Goal: Book appointment/travel/reservation

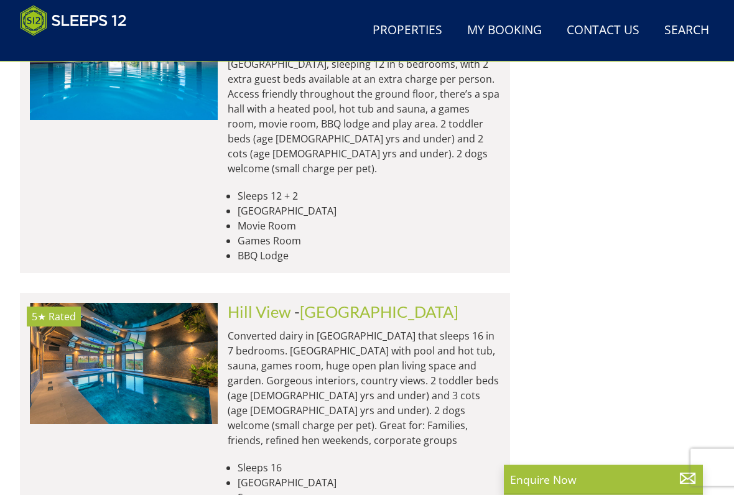
scroll to position [1524, 0]
click at [196, 303] on img at bounding box center [124, 363] width 188 height 121
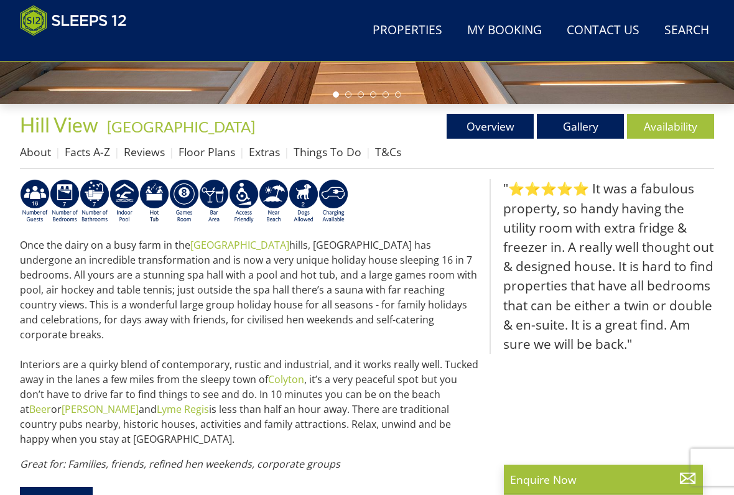
scroll to position [396, 0]
click at [675, 127] on link "Availability" at bounding box center [670, 126] width 87 height 25
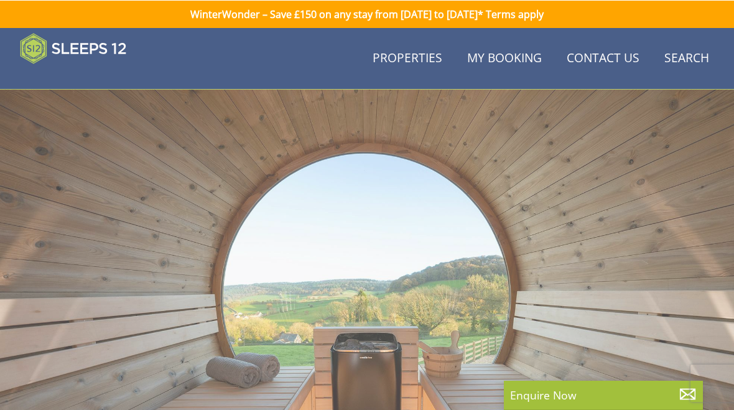
scroll to position [396, 0]
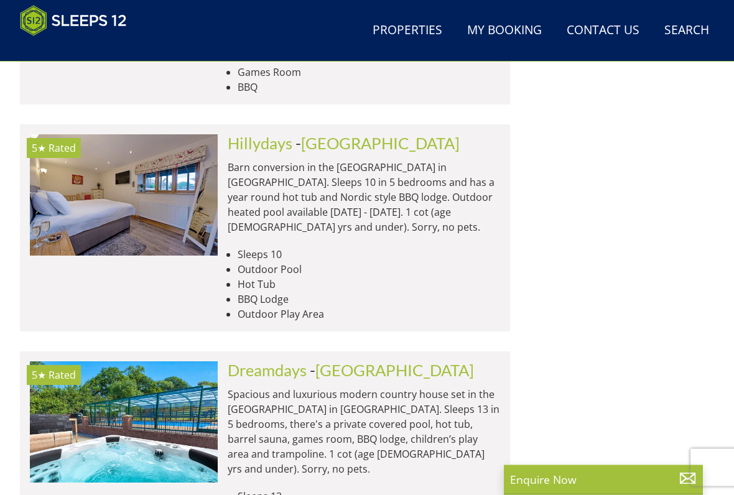
scroll to position [1965, 0]
click at [193, 361] on img at bounding box center [124, 421] width 188 height 121
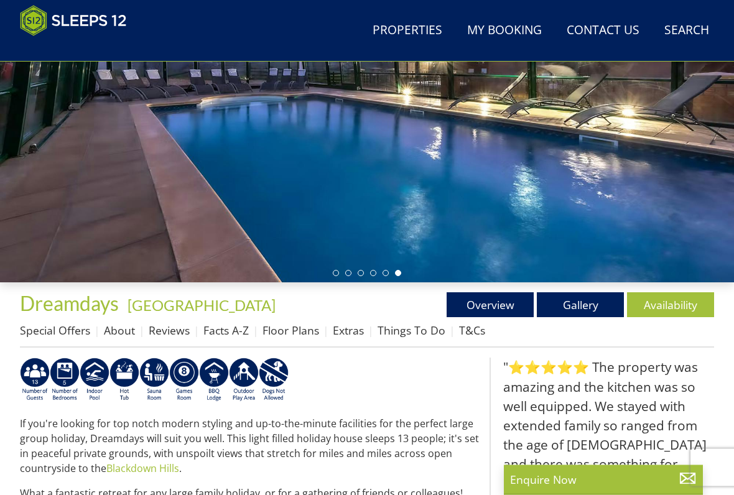
scroll to position [219, 0]
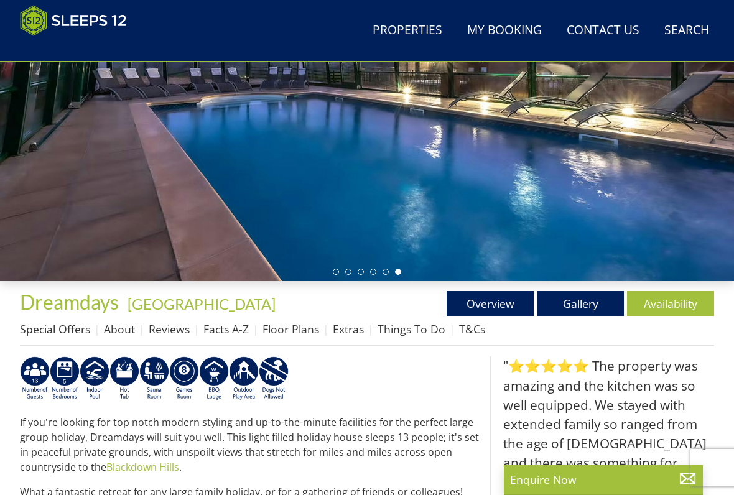
click at [664, 308] on link "Availability" at bounding box center [670, 303] width 87 height 25
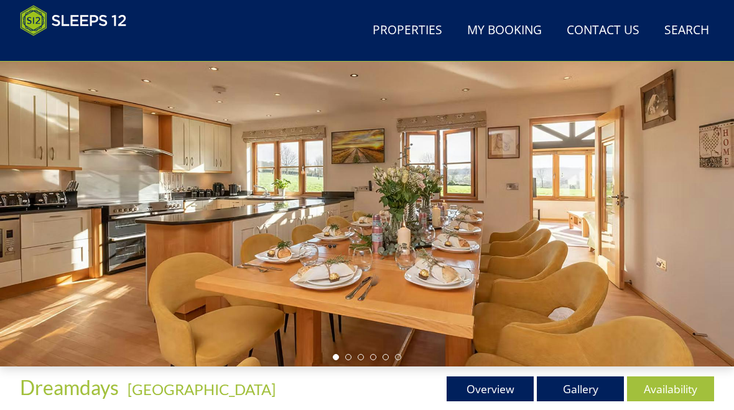
scroll to position [130, 0]
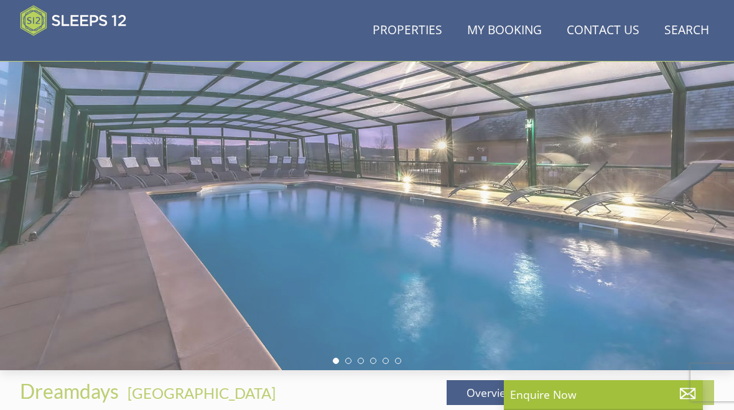
scroll to position [219, 0]
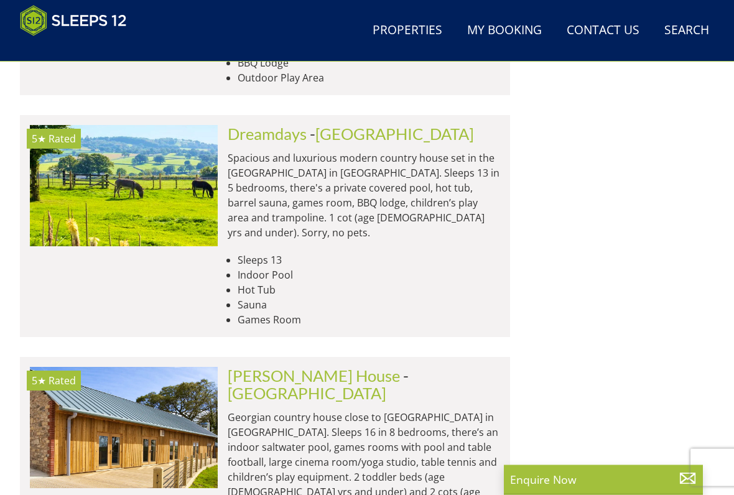
scroll to position [2201, 0]
click at [178, 366] on img at bounding box center [124, 426] width 188 height 121
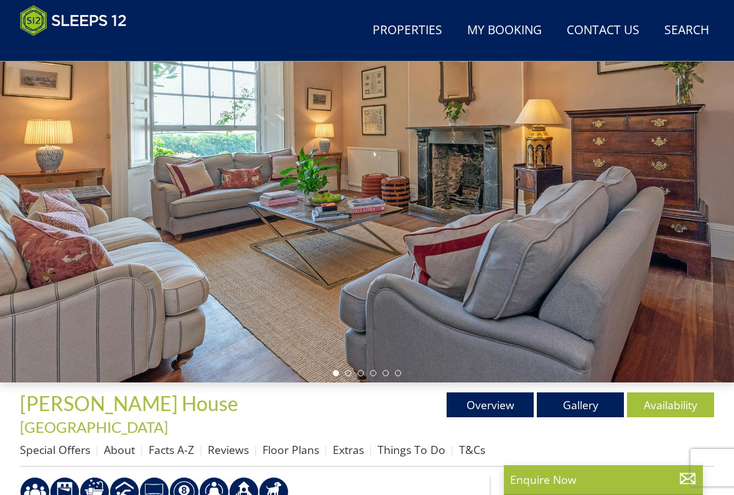
scroll to position [118, 0]
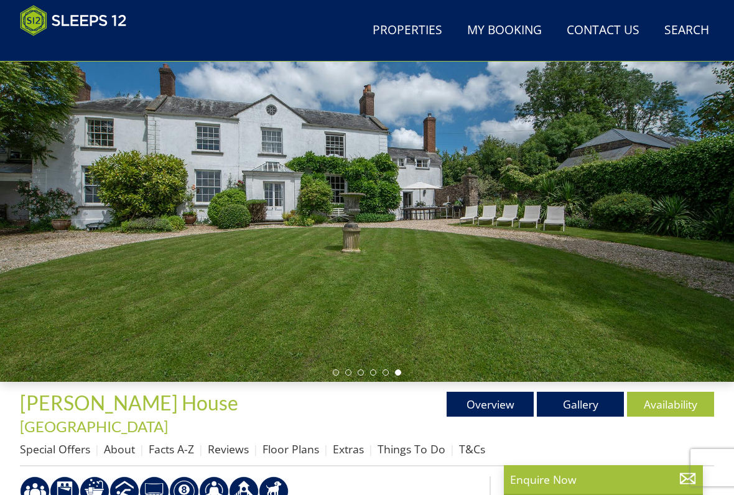
click at [669, 404] on link "Availability" at bounding box center [670, 404] width 87 height 25
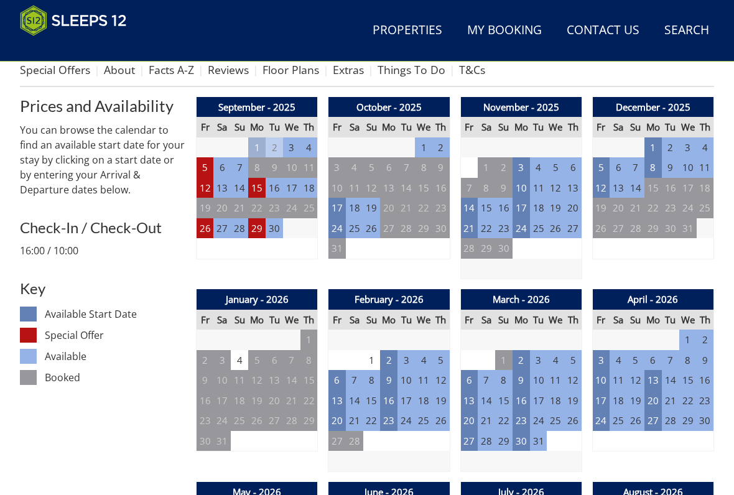
scroll to position [496, 0]
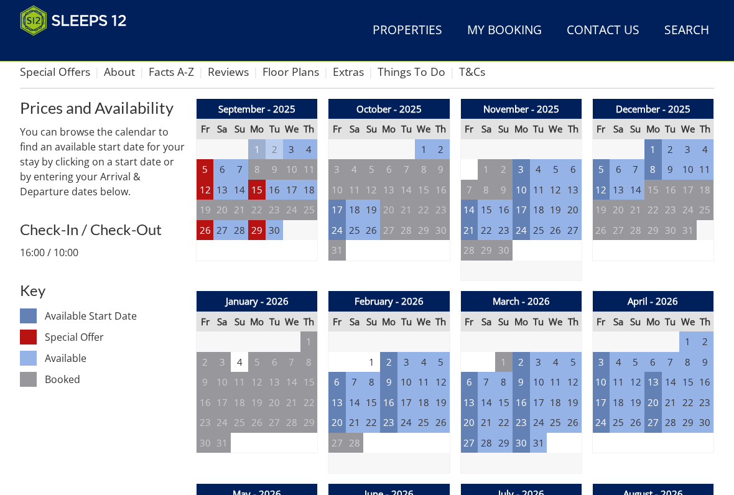
click at [244, 352] on td "4" at bounding box center [239, 362] width 17 height 21
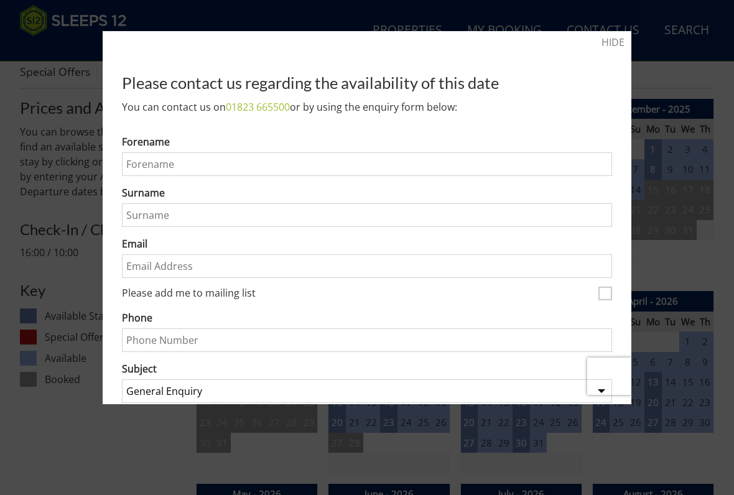
click at [611, 42] on link "HIDE" at bounding box center [612, 42] width 23 height 15
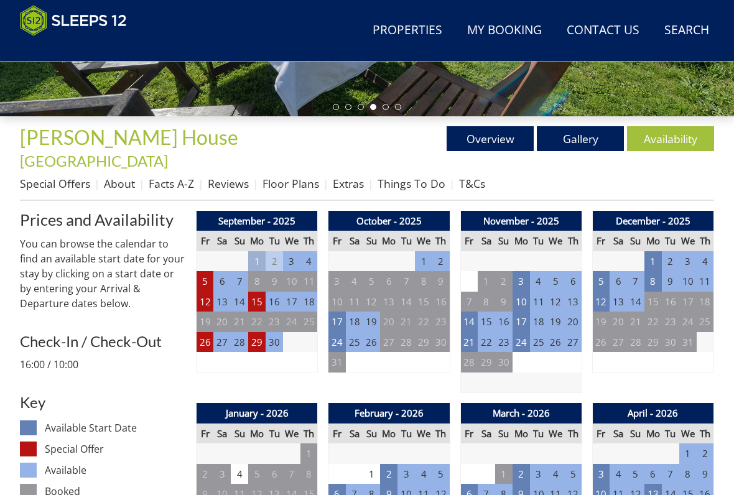
scroll to position [376, 0]
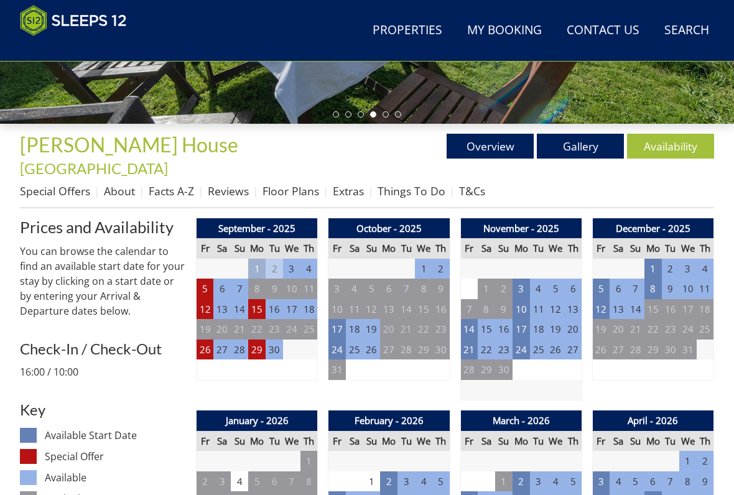
click at [282, 238] on th "Tu" at bounding box center [274, 248] width 17 height 21
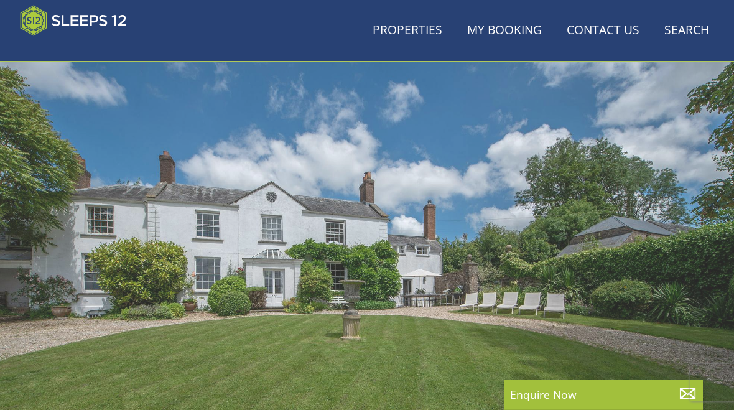
scroll to position [20, 0]
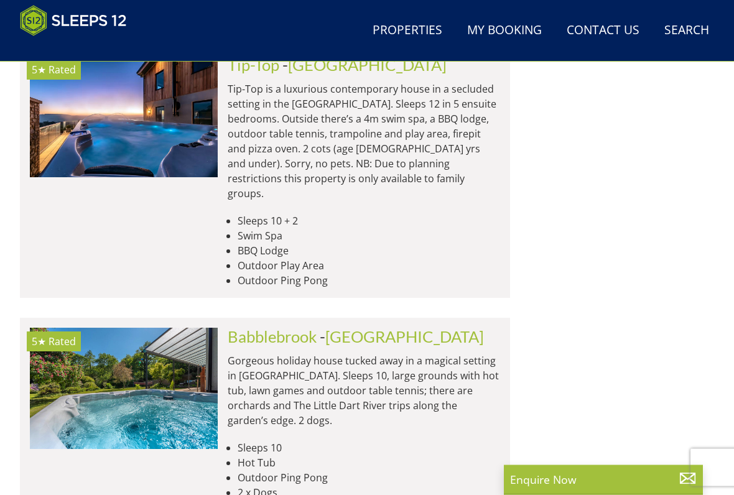
scroll to position [4698, 0]
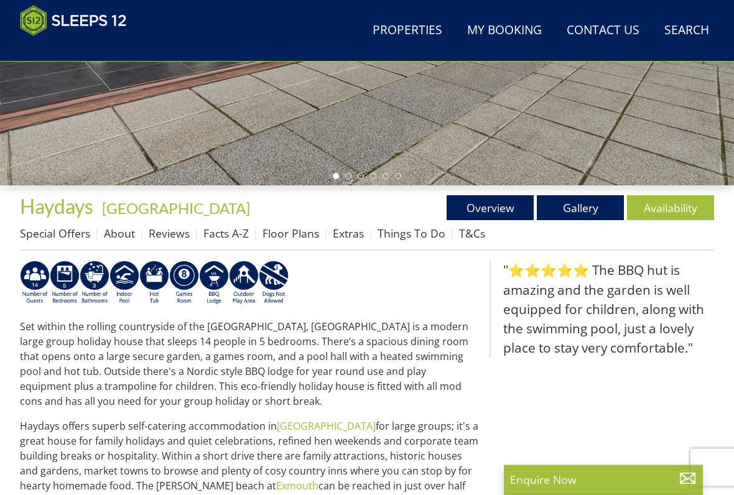
scroll to position [315, 0]
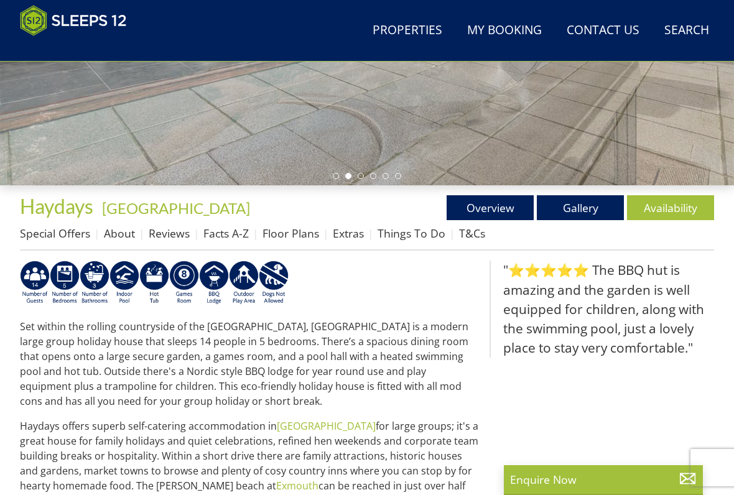
click at [703, 266] on blockquote ""⭐⭐⭐⭐⭐ The BBQ hut is amazing and the garden is well equipped for children, alo…" at bounding box center [601, 309] width 224 height 97
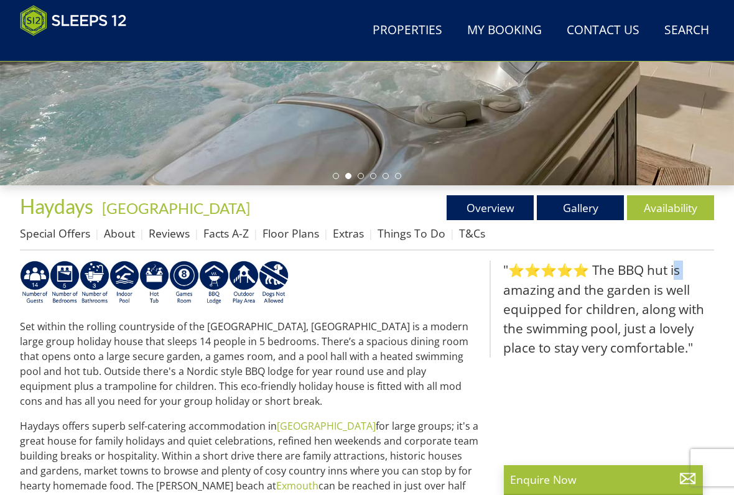
click at [671, 212] on link "Availability" at bounding box center [670, 207] width 87 height 25
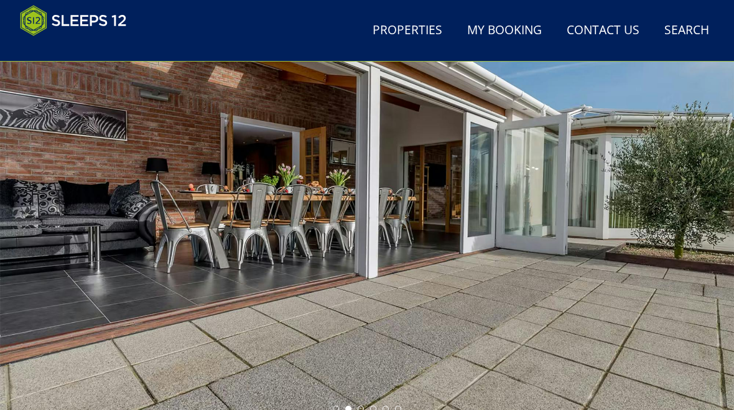
scroll to position [74, 0]
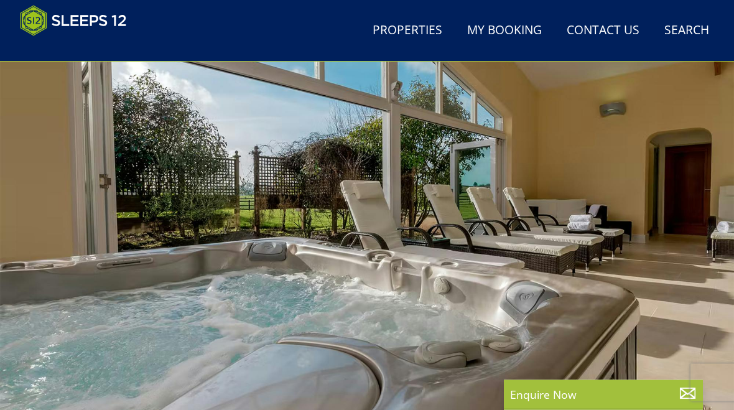
scroll to position [70, 0]
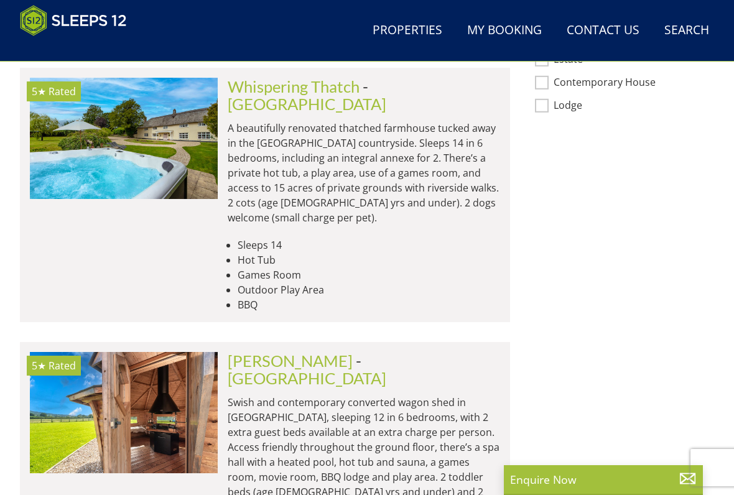
click at [193, 352] on img at bounding box center [124, 412] width 188 height 121
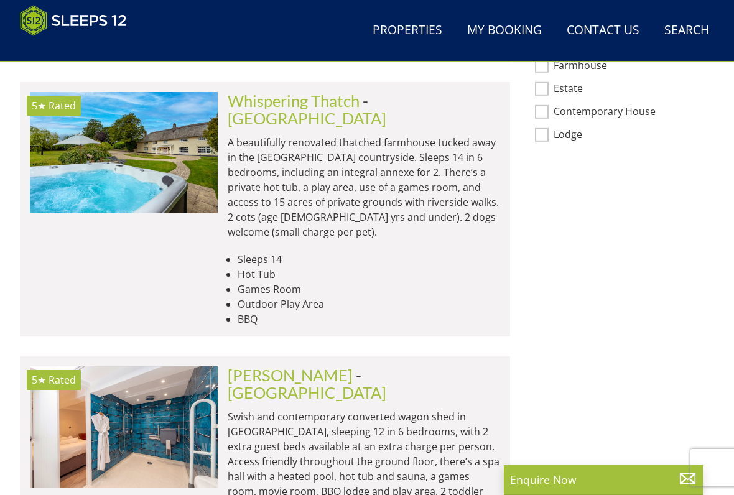
click at [158, 366] on img at bounding box center [124, 426] width 188 height 121
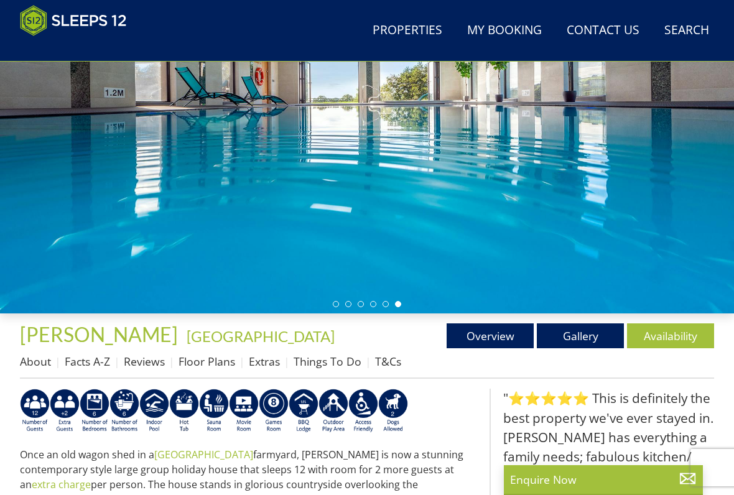
click at [670, 342] on link "Availability" at bounding box center [670, 335] width 87 height 25
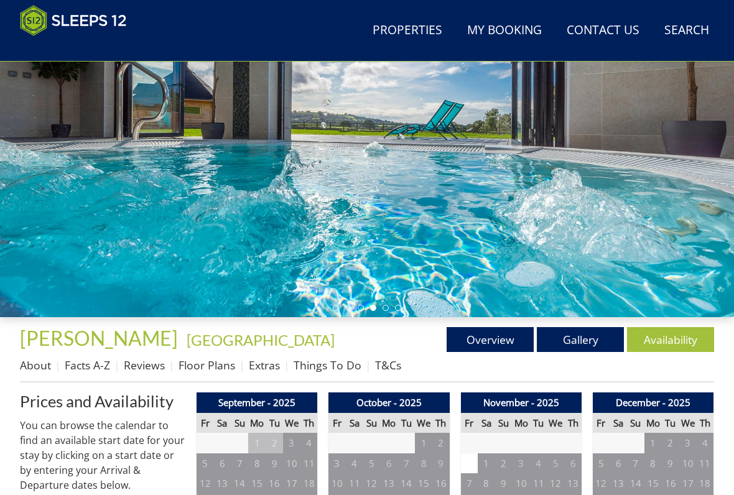
click at [491, 341] on link "Overview" at bounding box center [490, 339] width 87 height 25
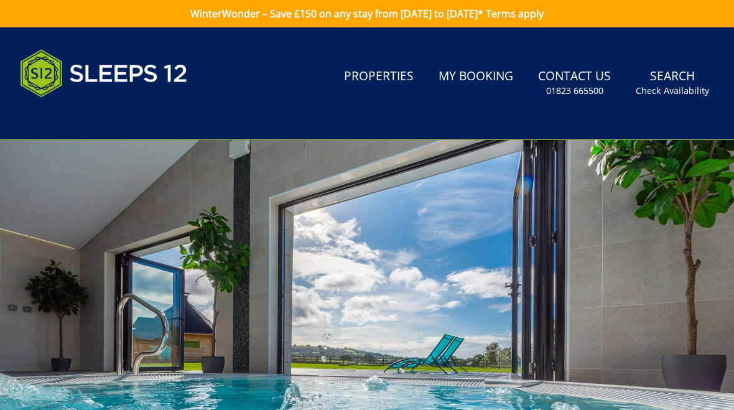
scroll to position [187, 0]
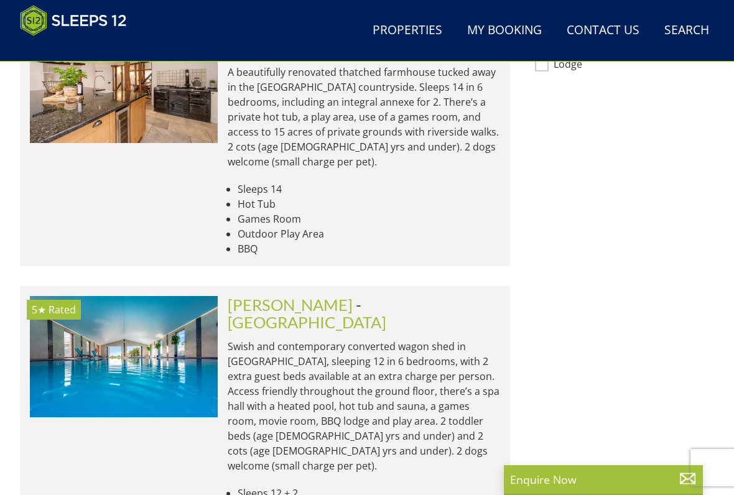
scroll to position [1228, 0]
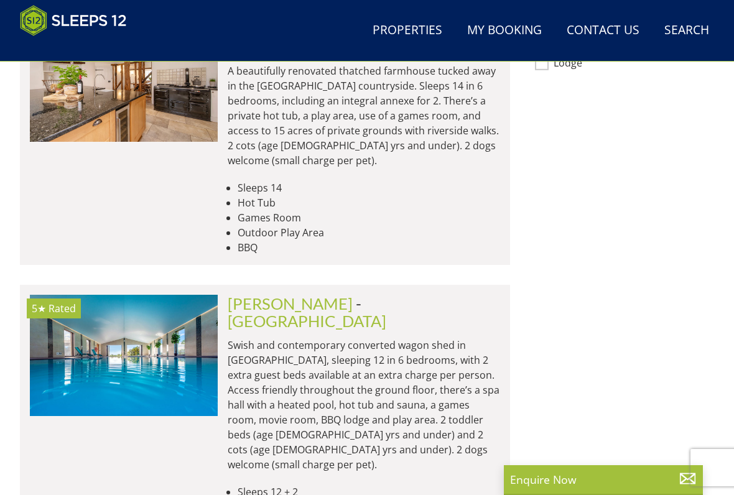
click at [174, 295] on img at bounding box center [124, 355] width 188 height 121
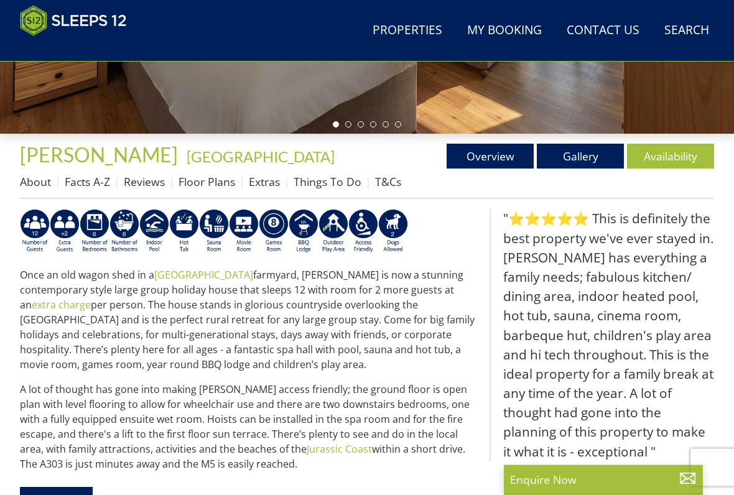
scroll to position [366, 0]
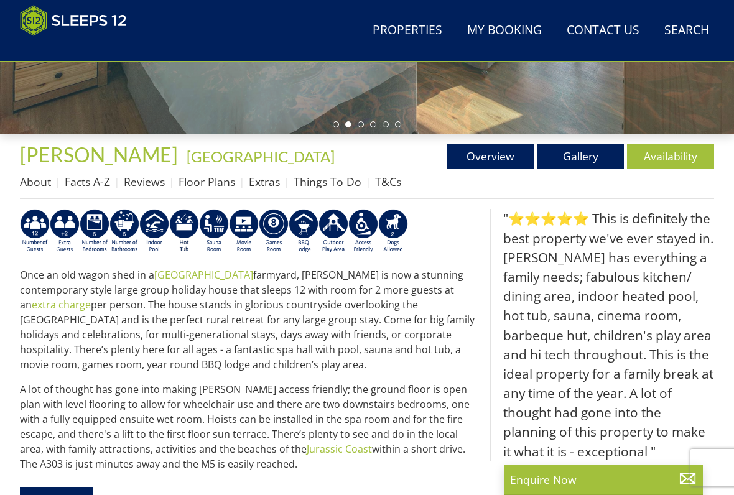
click at [144, 186] on link "Reviews" at bounding box center [144, 181] width 41 height 15
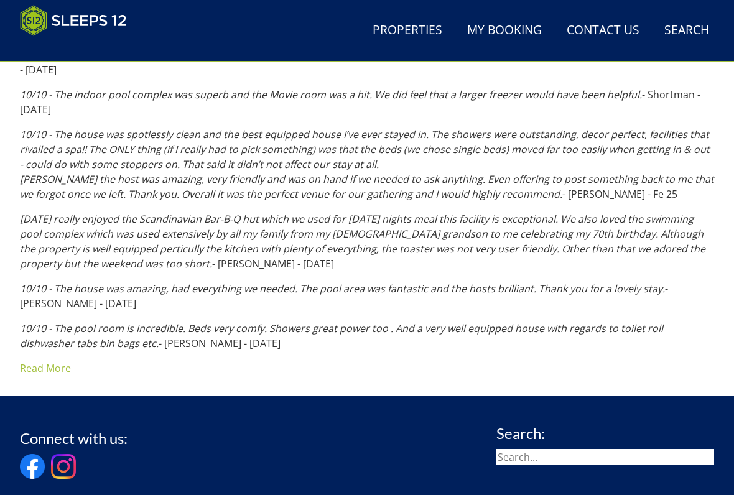
scroll to position [1073, 0]
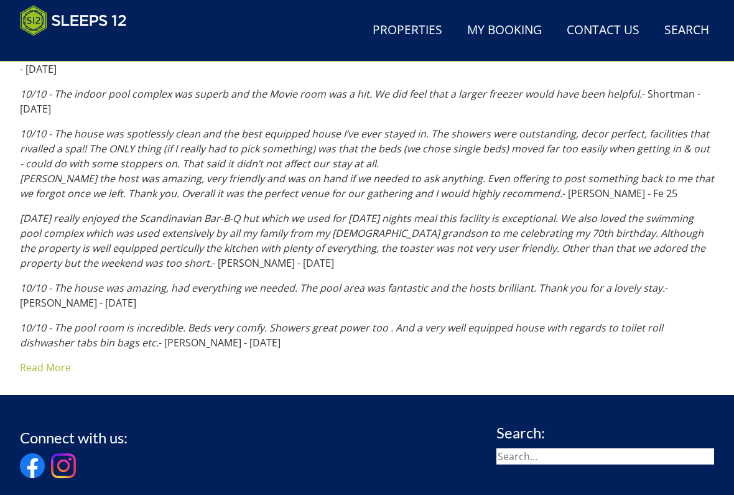
click at [42, 361] on link "Read More" at bounding box center [45, 368] width 51 height 14
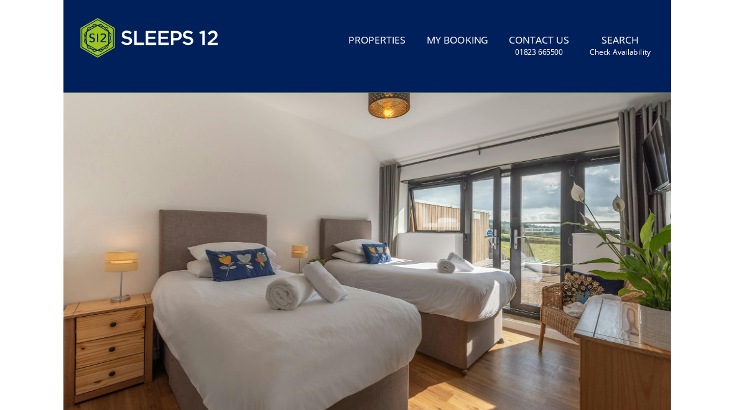
scroll to position [0, 0]
